Goal: Transaction & Acquisition: Purchase product/service

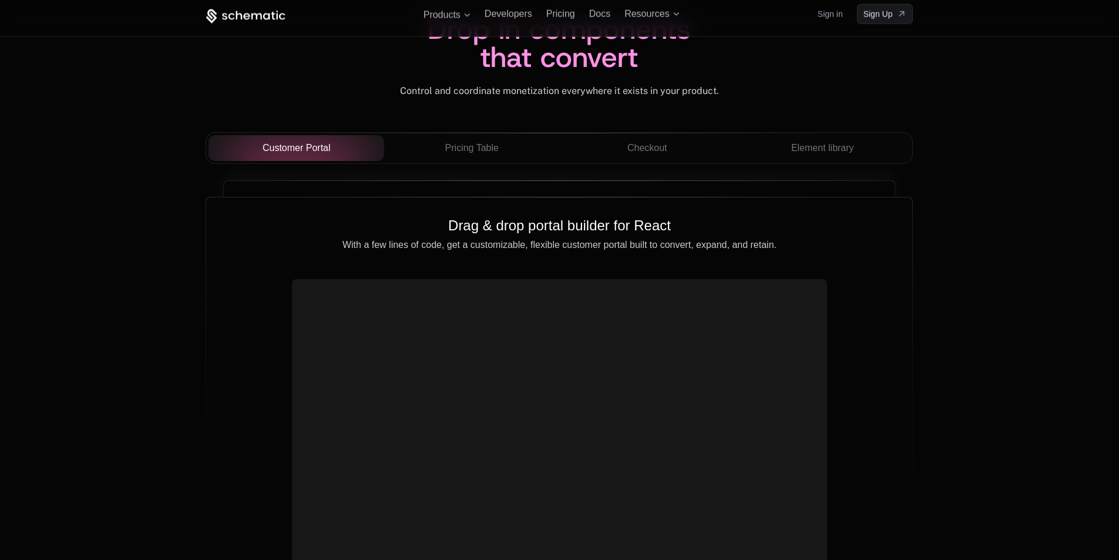
scroll to position [4113, 0]
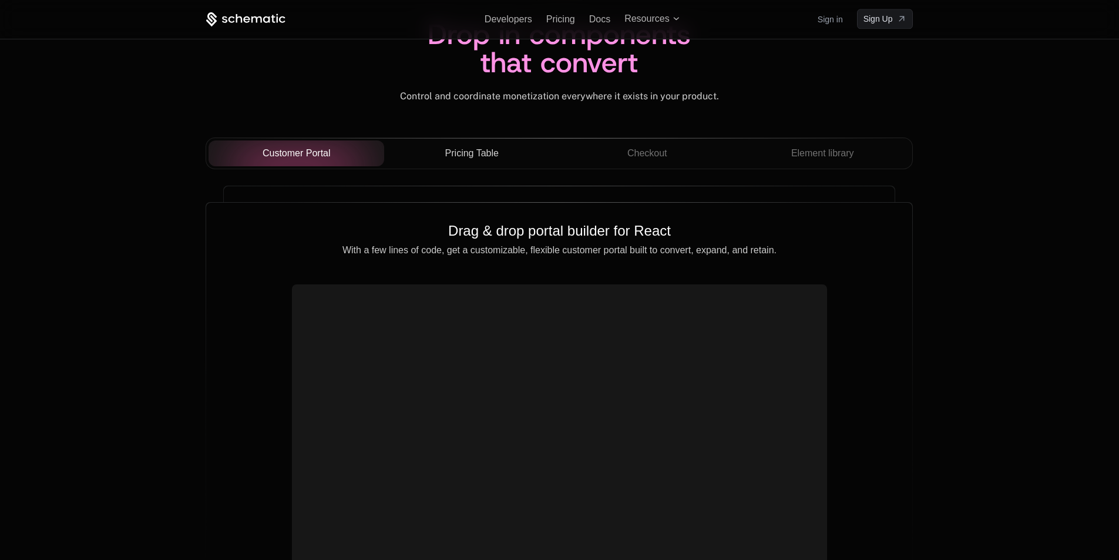
click at [481, 157] on span "Pricing Table" at bounding box center [471, 153] width 53 height 14
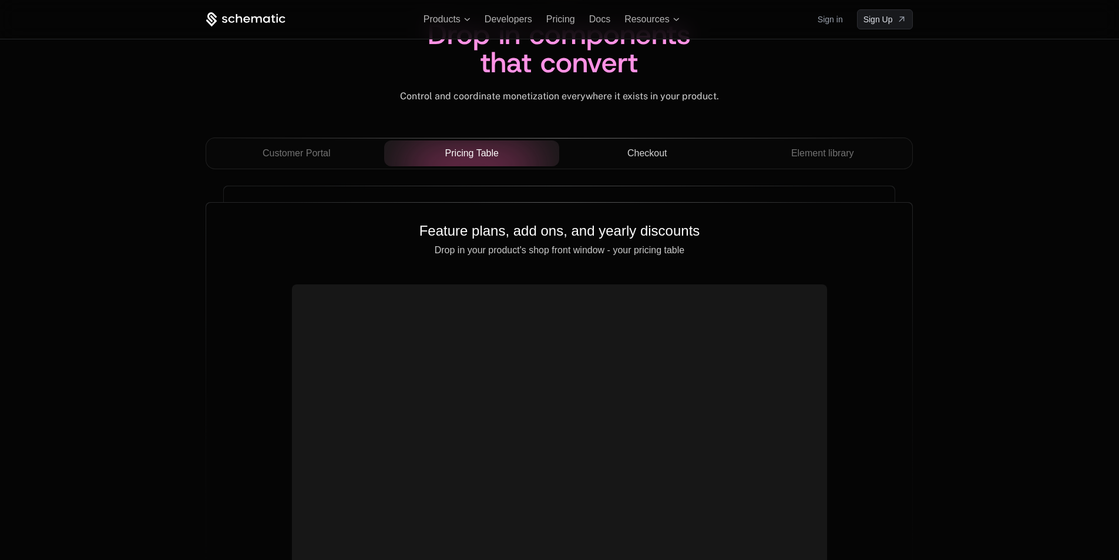
click at [653, 149] on span "Checkout" at bounding box center [648, 153] width 40 height 14
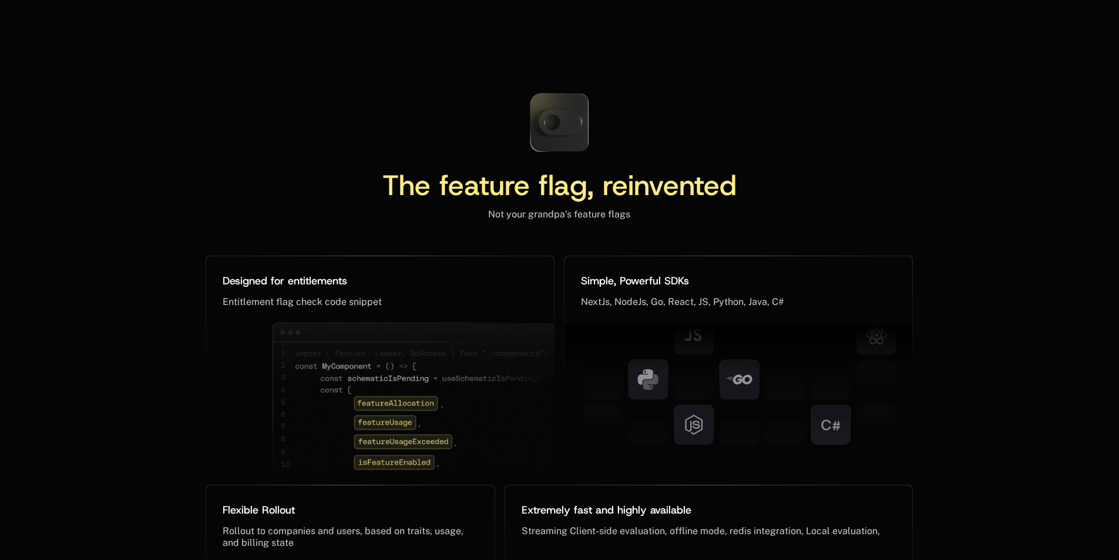
scroll to position [5230, 0]
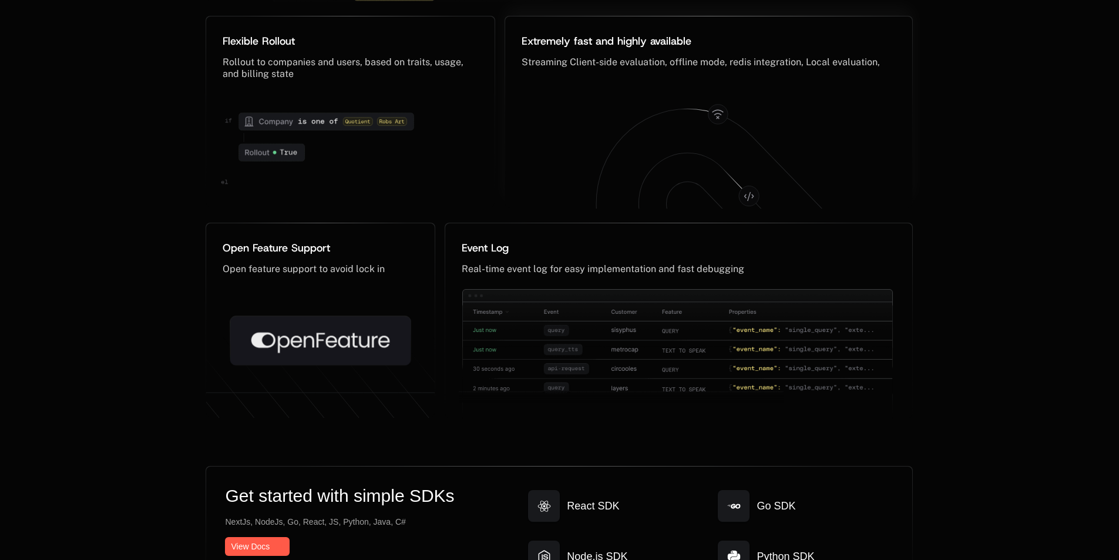
scroll to position [5935, 0]
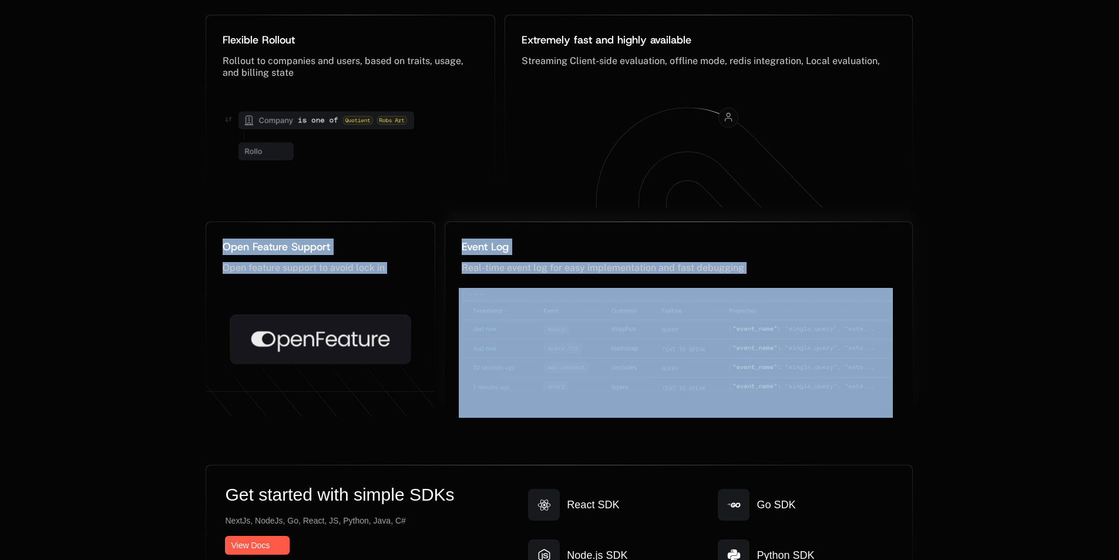
drag, startPoint x: 716, startPoint y: 70, endPoint x: 763, endPoint y: 269, distance: 204.2
click at [763, 269] on div "Designed for entitlements ﻿ Entitlement flag check code snippet ﻿ Simple, Power…" at bounding box center [560, 84] width 708 height 668
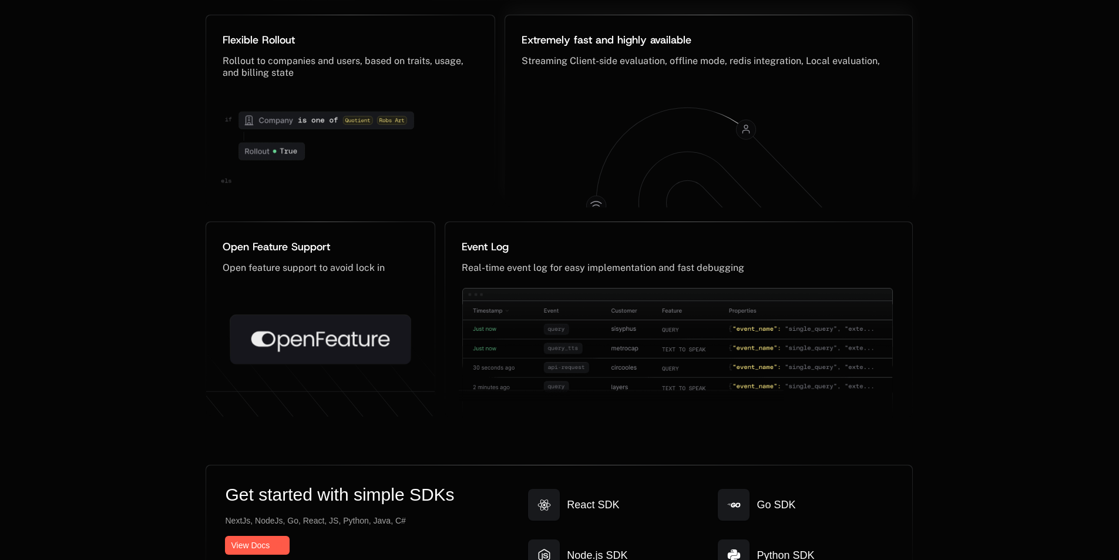
click at [638, 84] on icon at bounding box center [709, 147] width 385 height 126
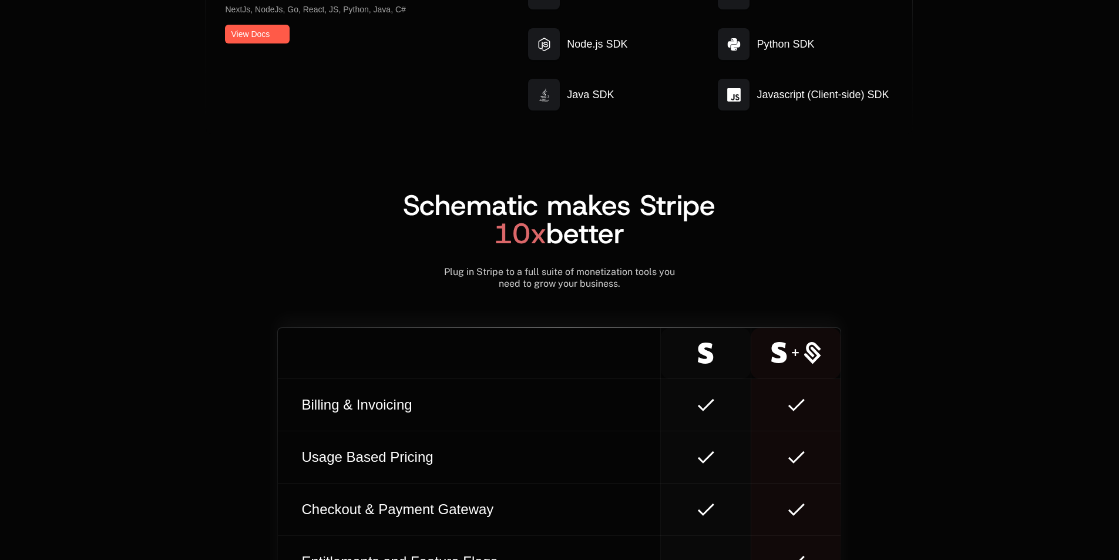
scroll to position [6643, 0]
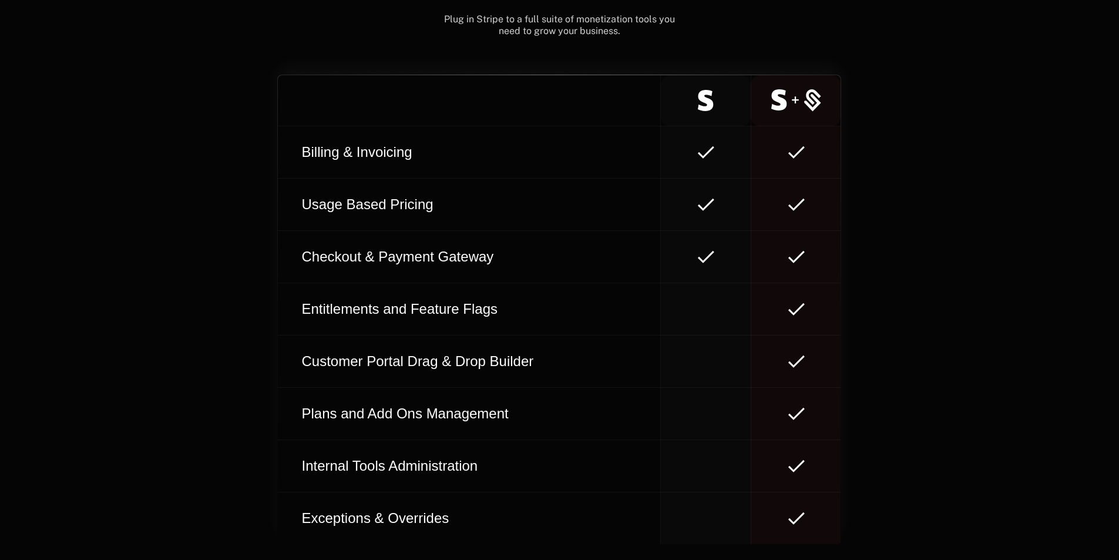
click at [709, 231] on td at bounding box center [706, 257] width 90 height 52
click at [720, 283] on td at bounding box center [706, 309] width 90 height 52
drag, startPoint x: 703, startPoint y: 301, endPoint x: 702, endPoint y: 312, distance: 11.3
click at [703, 336] on td at bounding box center [706, 362] width 90 height 52
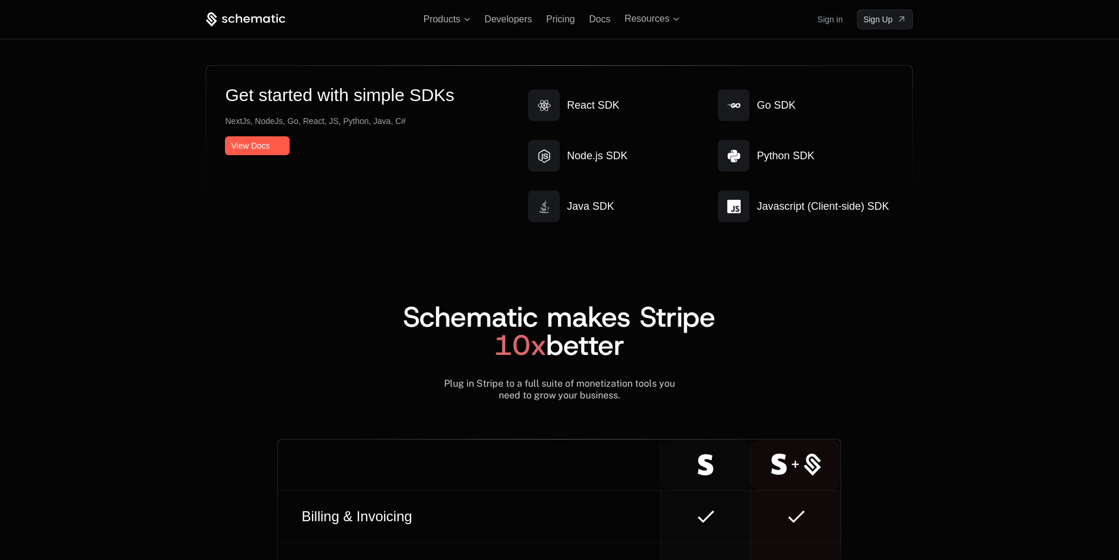
scroll to position [5867, 0]
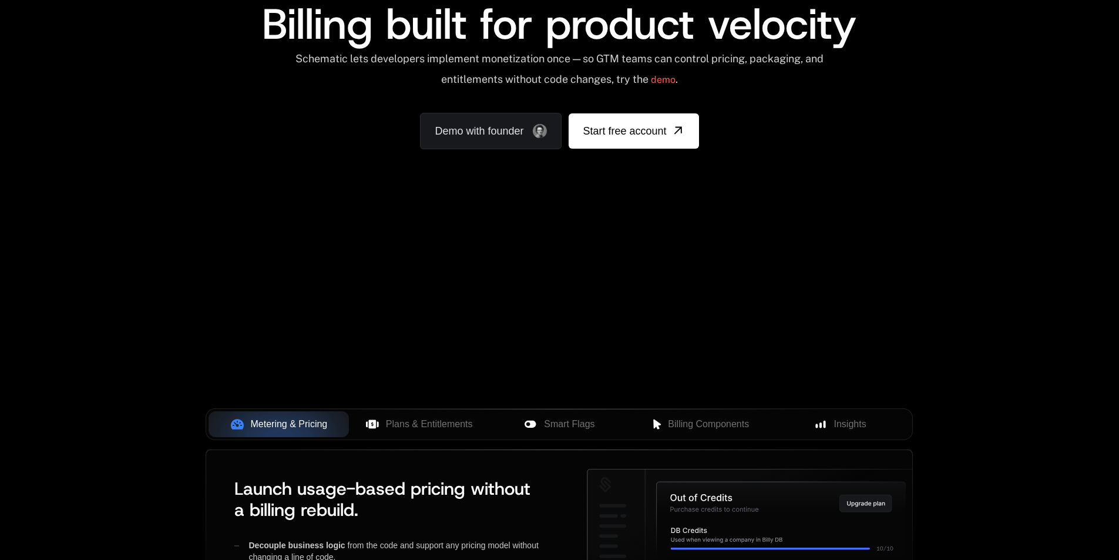
scroll to position [176, 0]
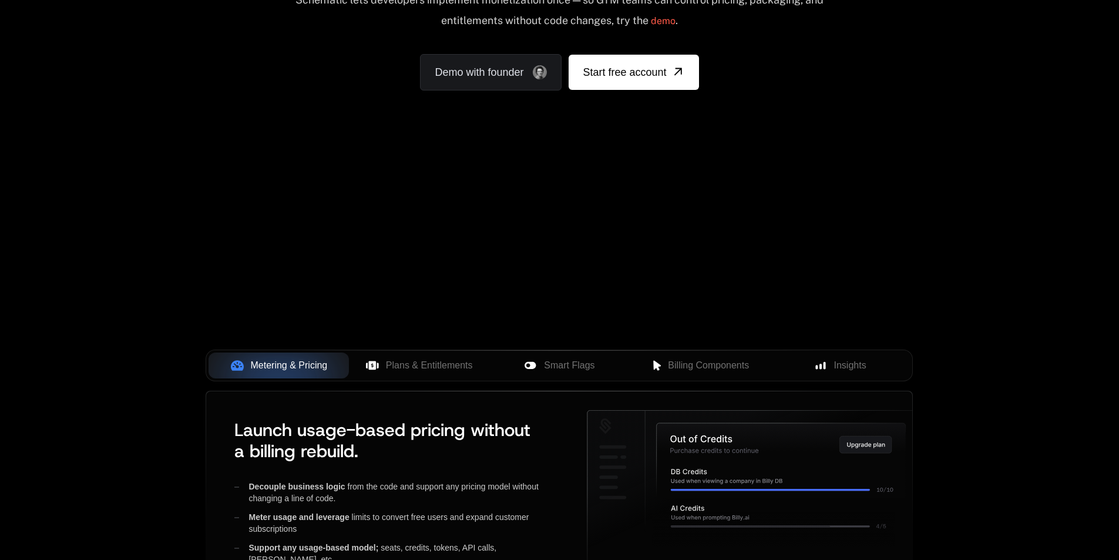
click at [840, 185] on div "Your browser does not support the video tag." at bounding box center [559, 170] width 764 height 495
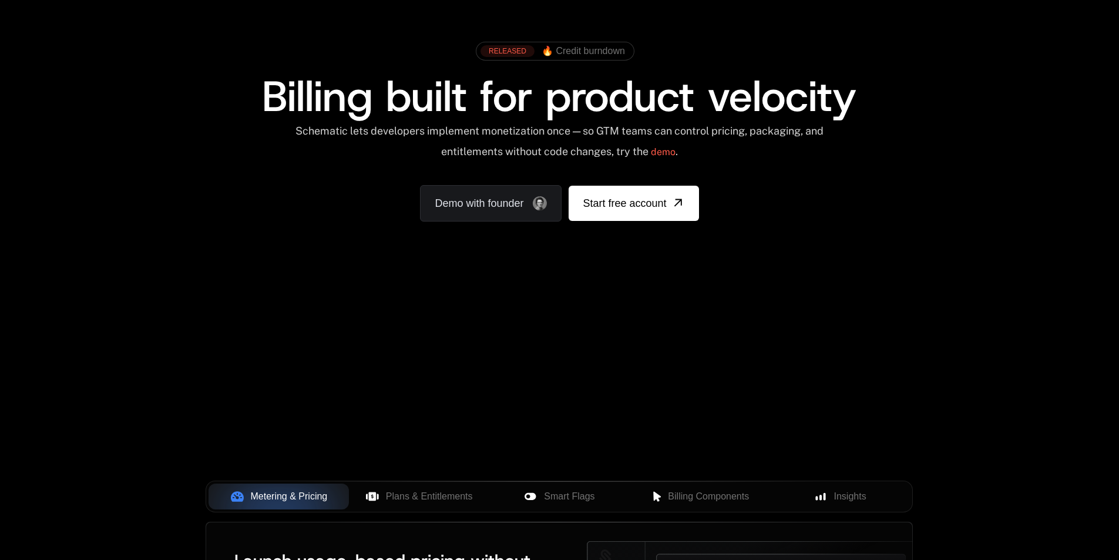
scroll to position [59, 0]
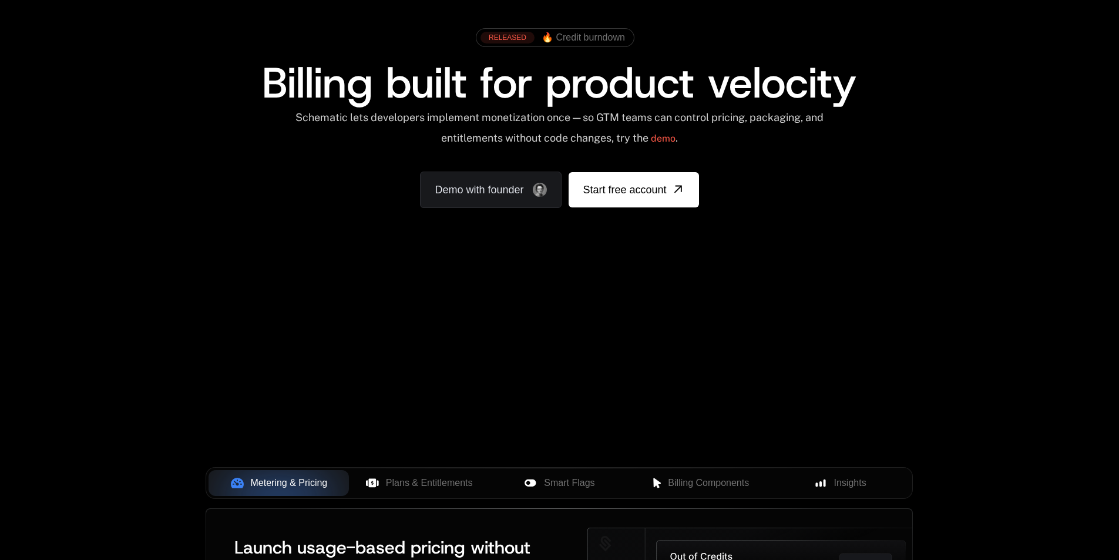
scroll to position [59, 0]
